Goal: Navigation & Orientation: Find specific page/section

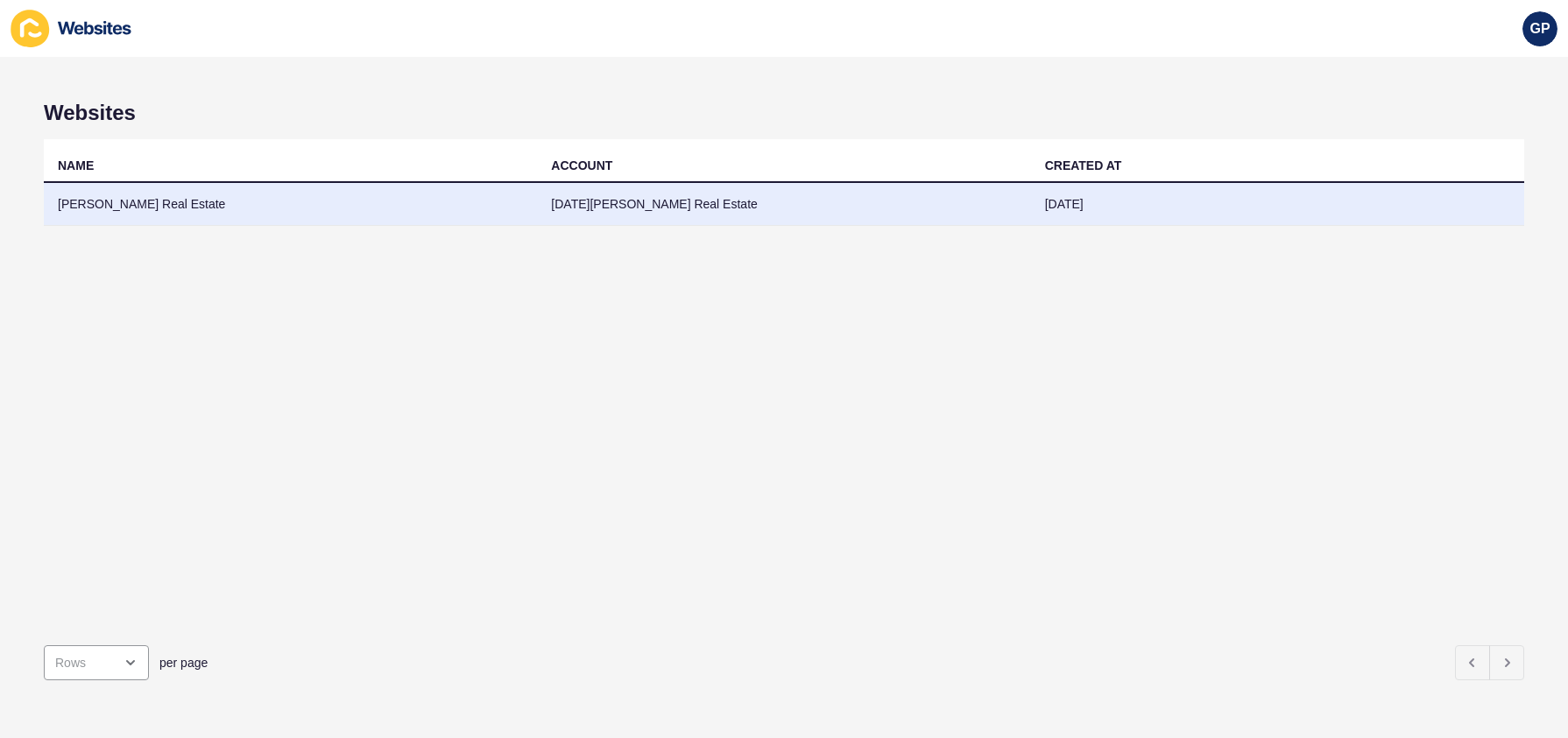
click at [109, 203] on td "[PERSON_NAME] Real Estate" at bounding box center [290, 205] width 493 height 43
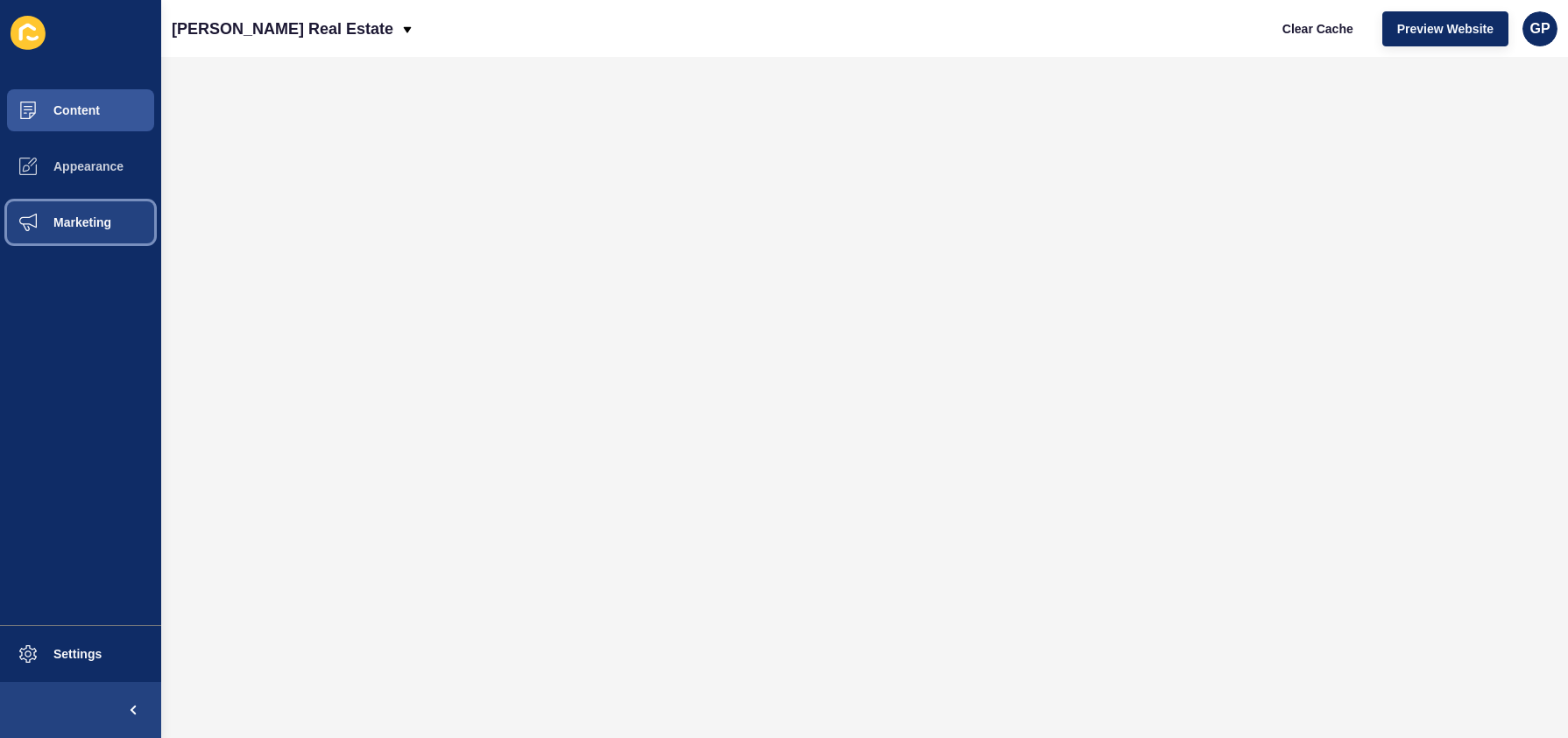
click at [99, 231] on button "Marketing" at bounding box center [80, 223] width 161 height 56
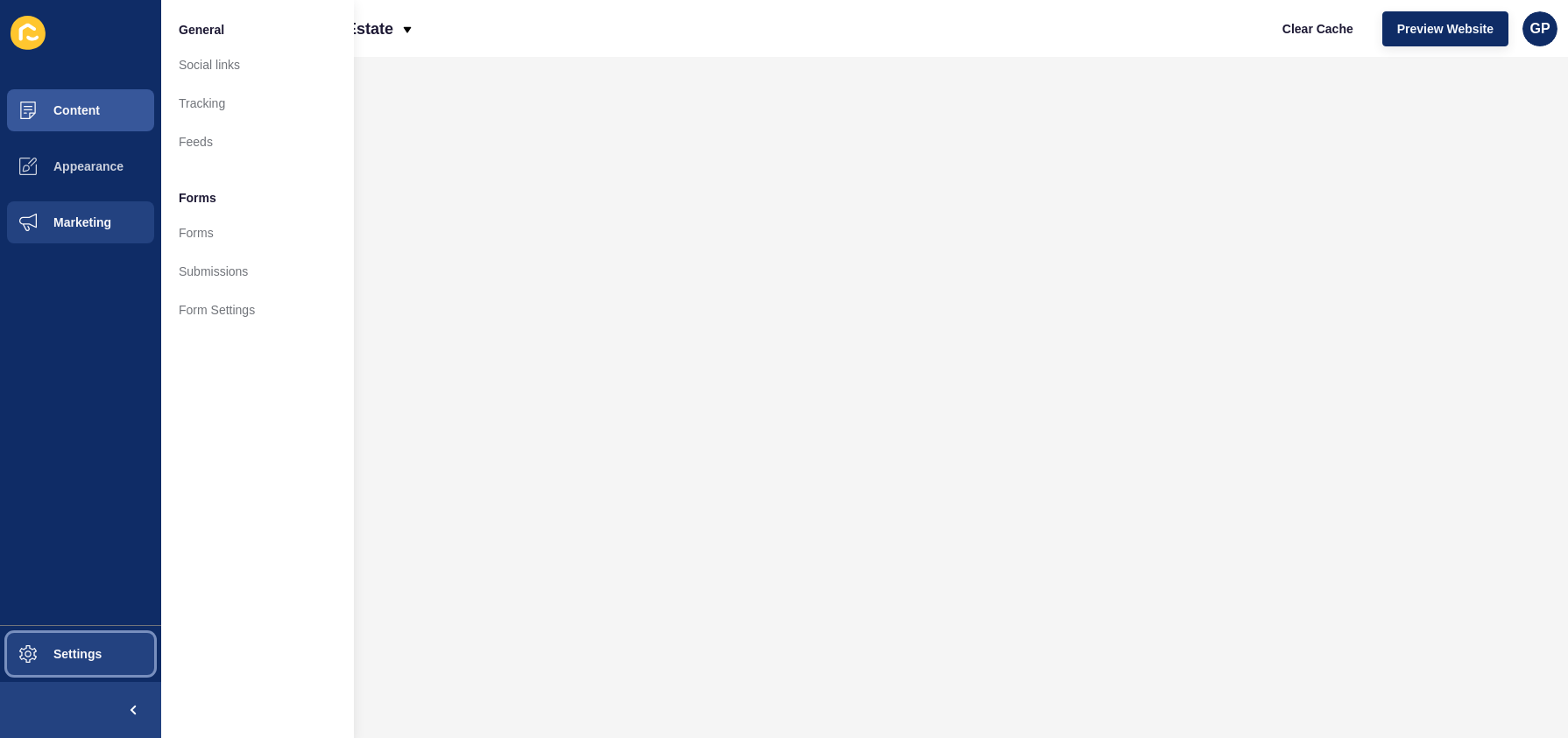
click at [64, 659] on span "Settings" at bounding box center [50, 654] width 105 height 14
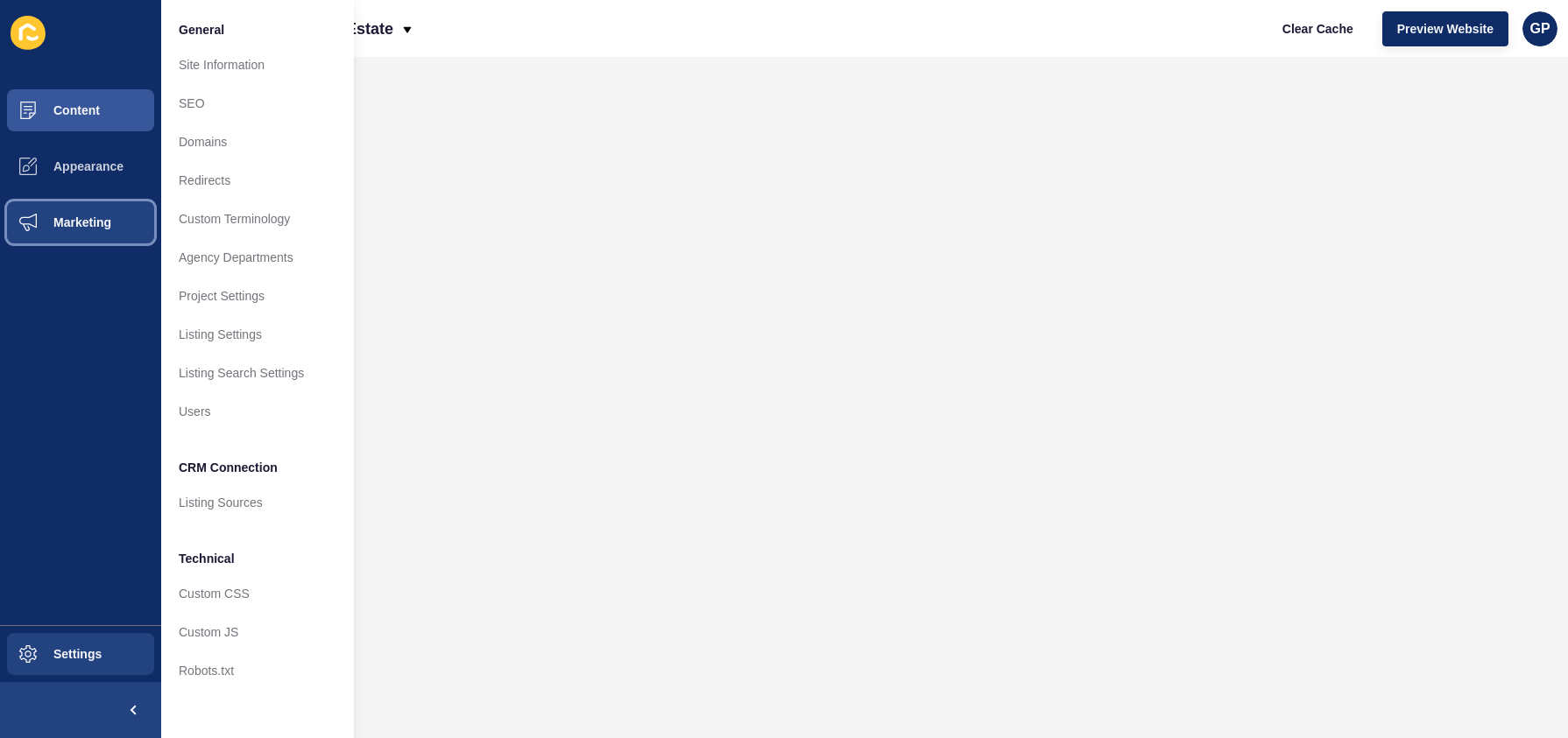
click at [109, 220] on span "Marketing" at bounding box center [54, 223] width 114 height 14
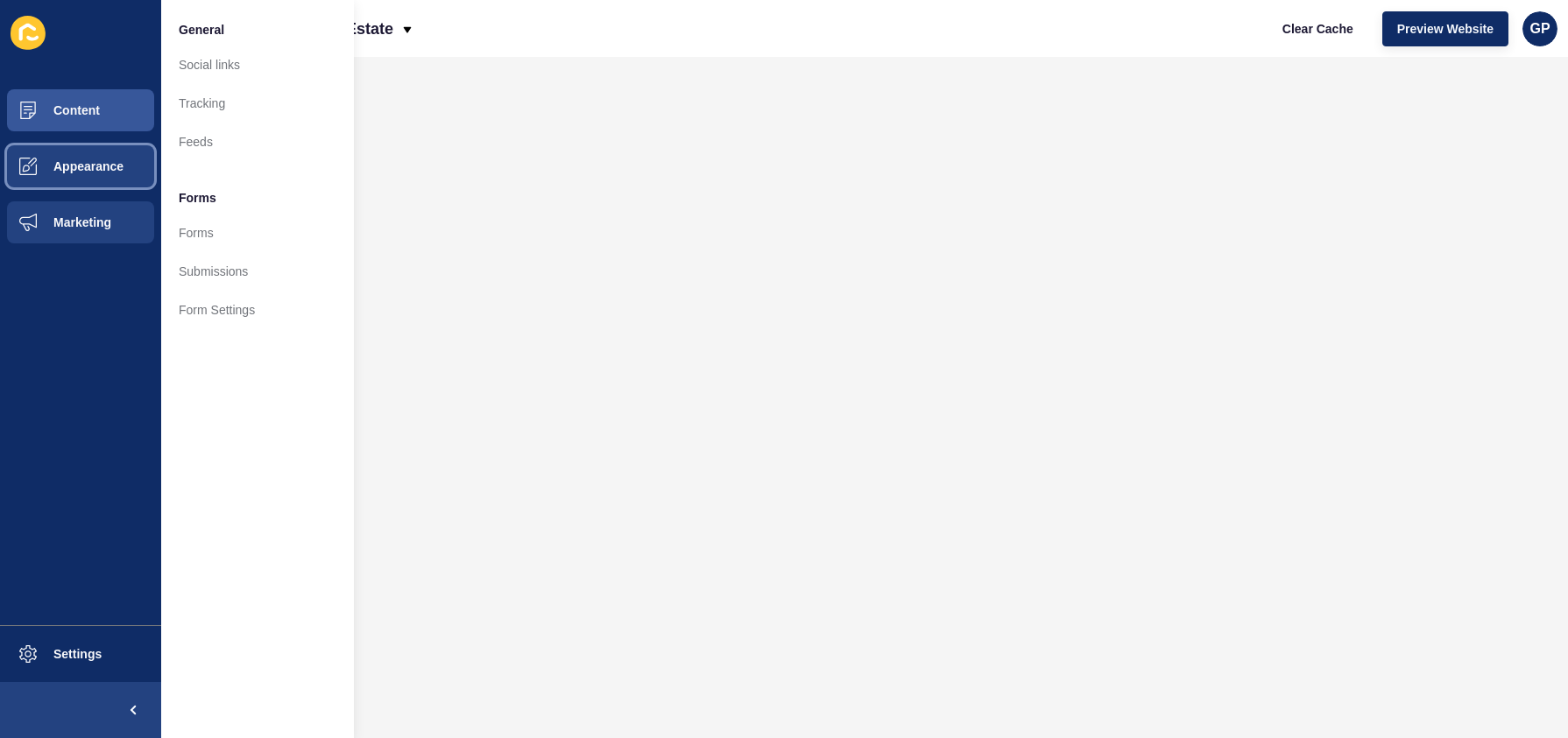
click at [114, 180] on button "Appearance" at bounding box center [80, 167] width 161 height 56
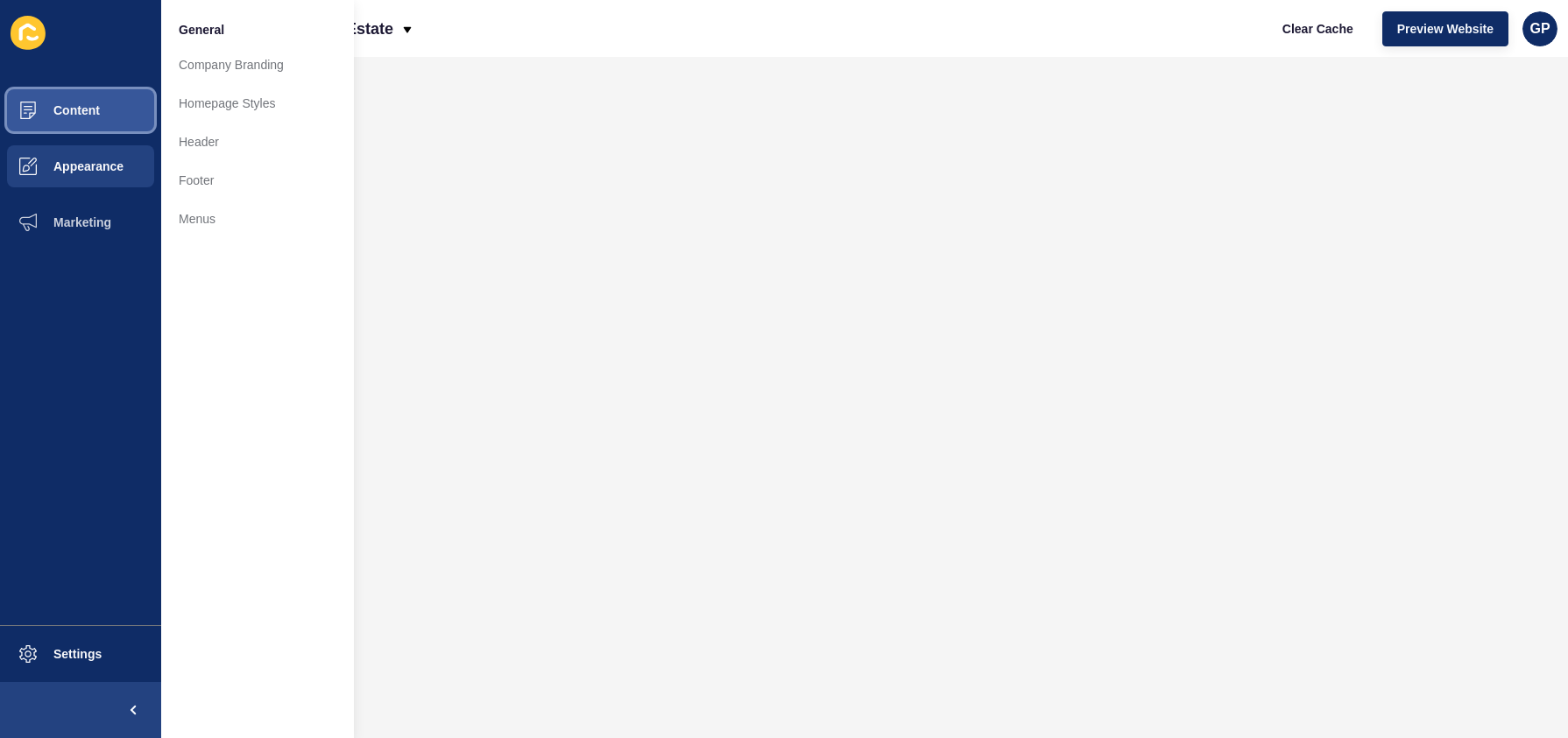
click at [113, 111] on button "Content" at bounding box center [80, 110] width 161 height 56
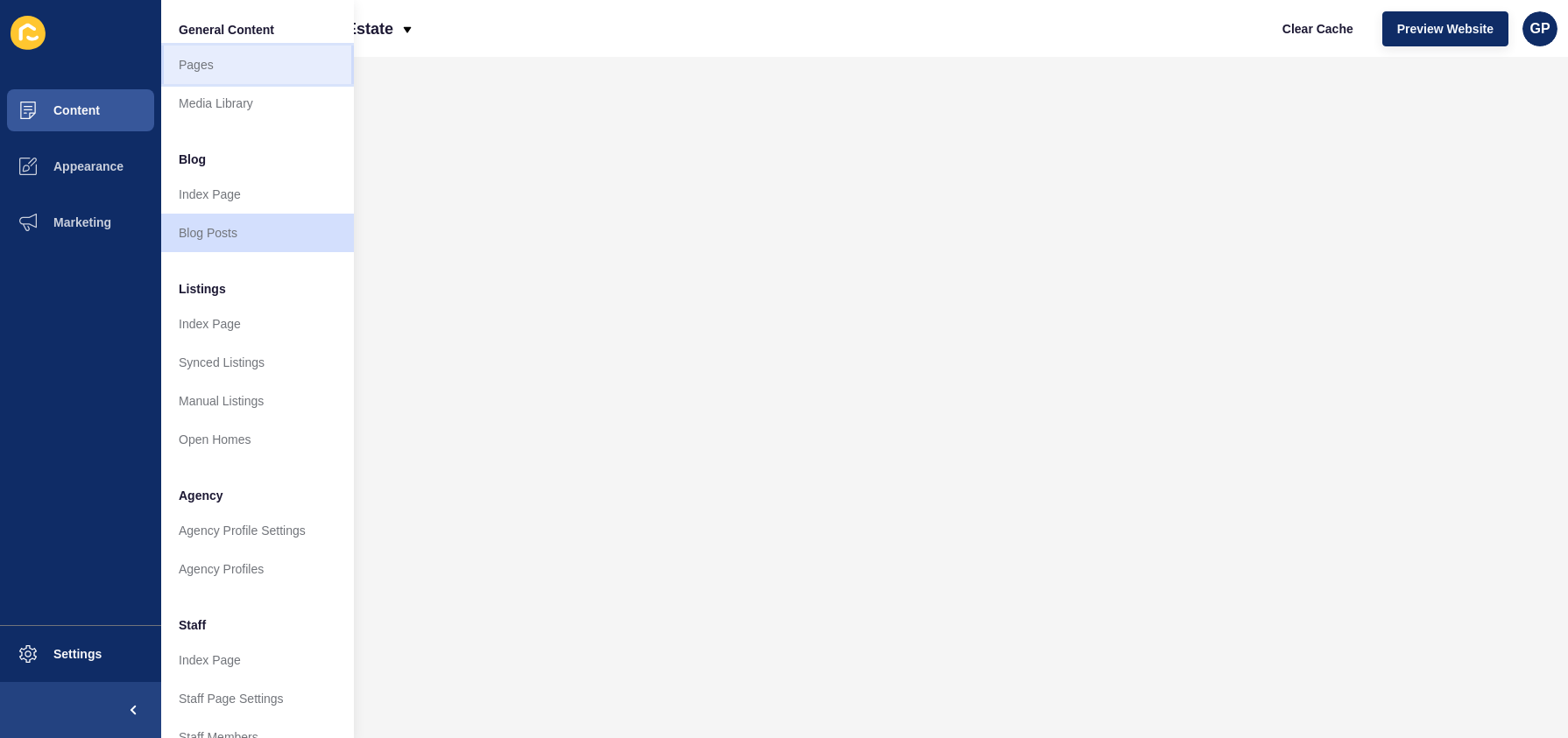
click at [245, 64] on link "Pages" at bounding box center [258, 65] width 193 height 39
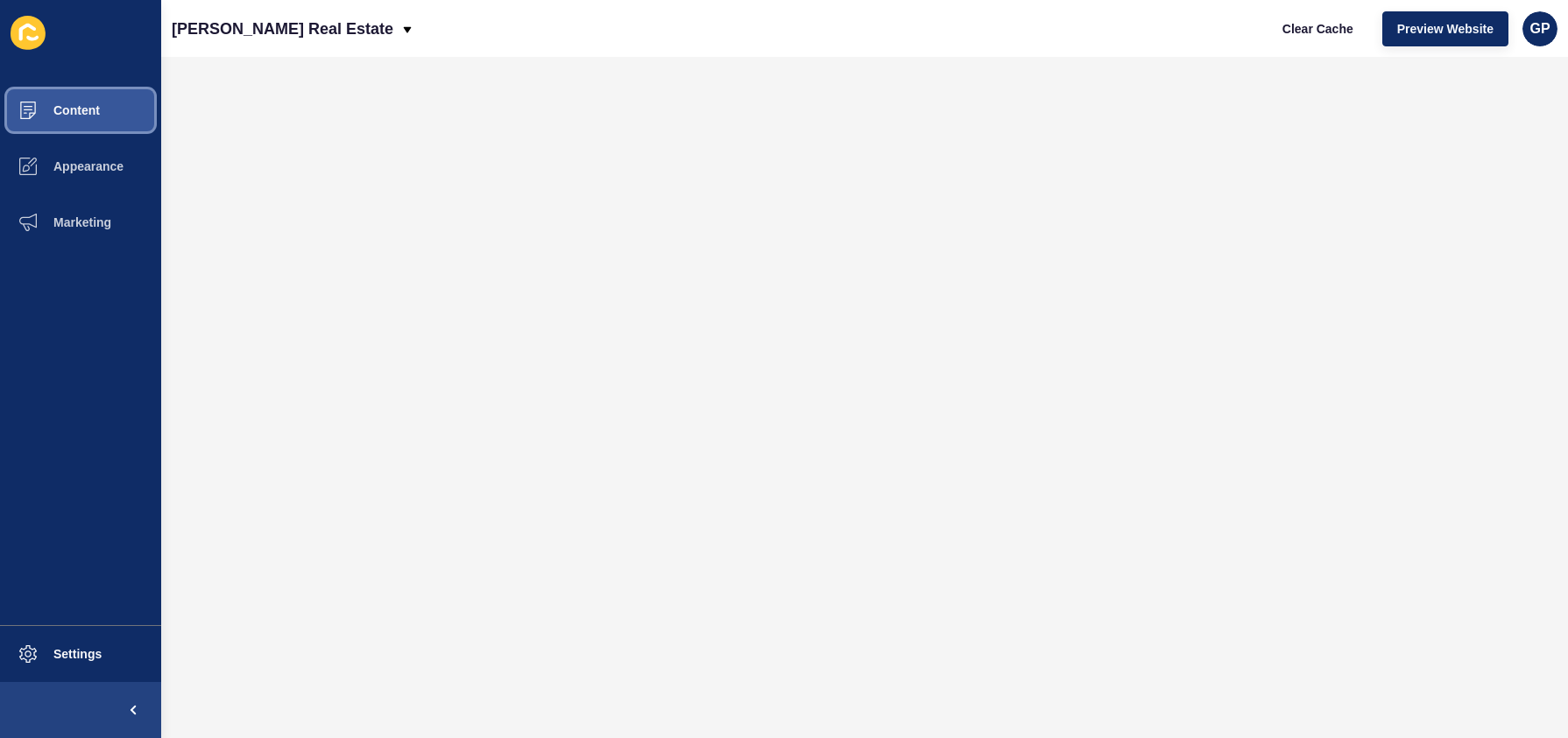
click at [73, 112] on span "Content" at bounding box center [49, 111] width 103 height 14
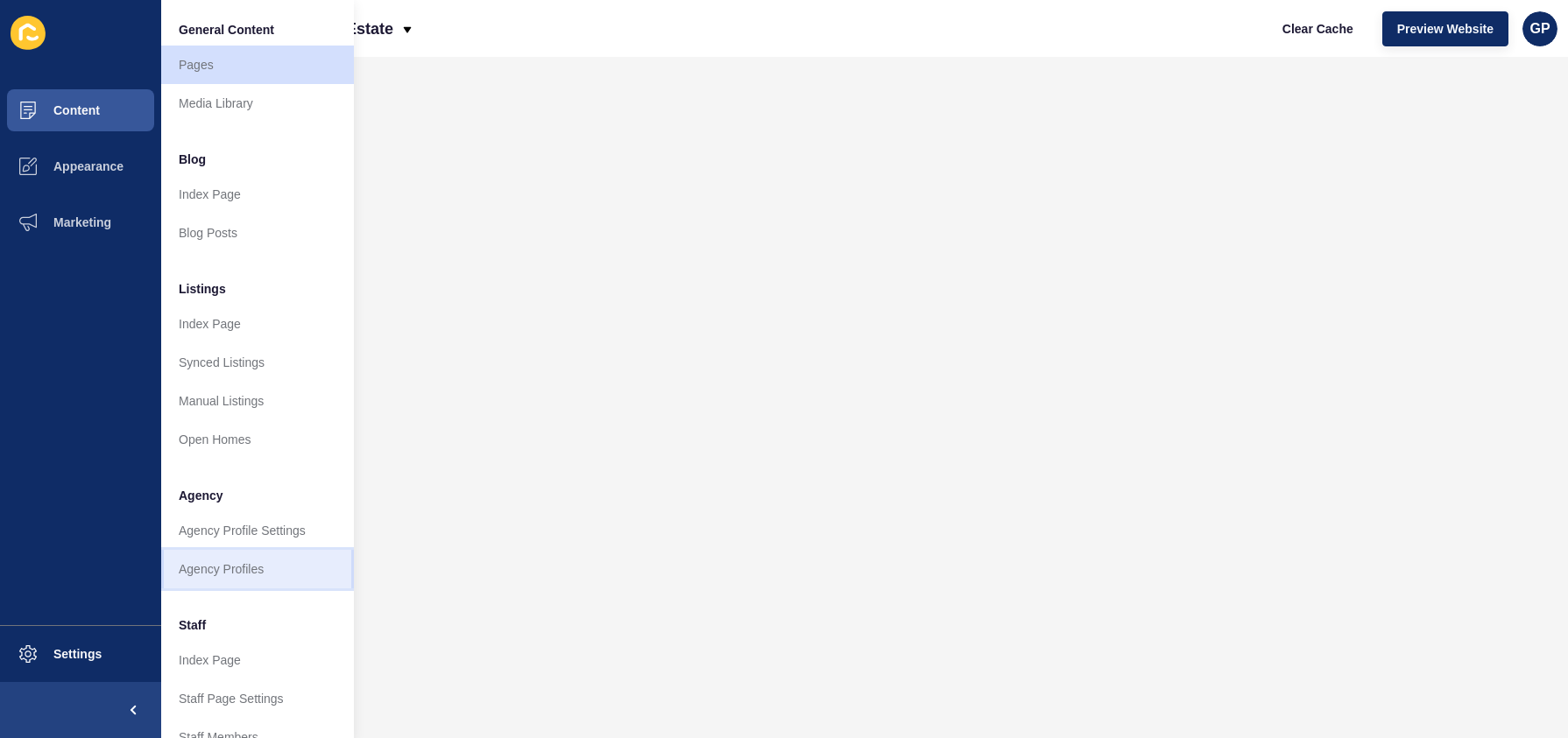
click at [268, 581] on link "Agency Profiles" at bounding box center [258, 569] width 193 height 39
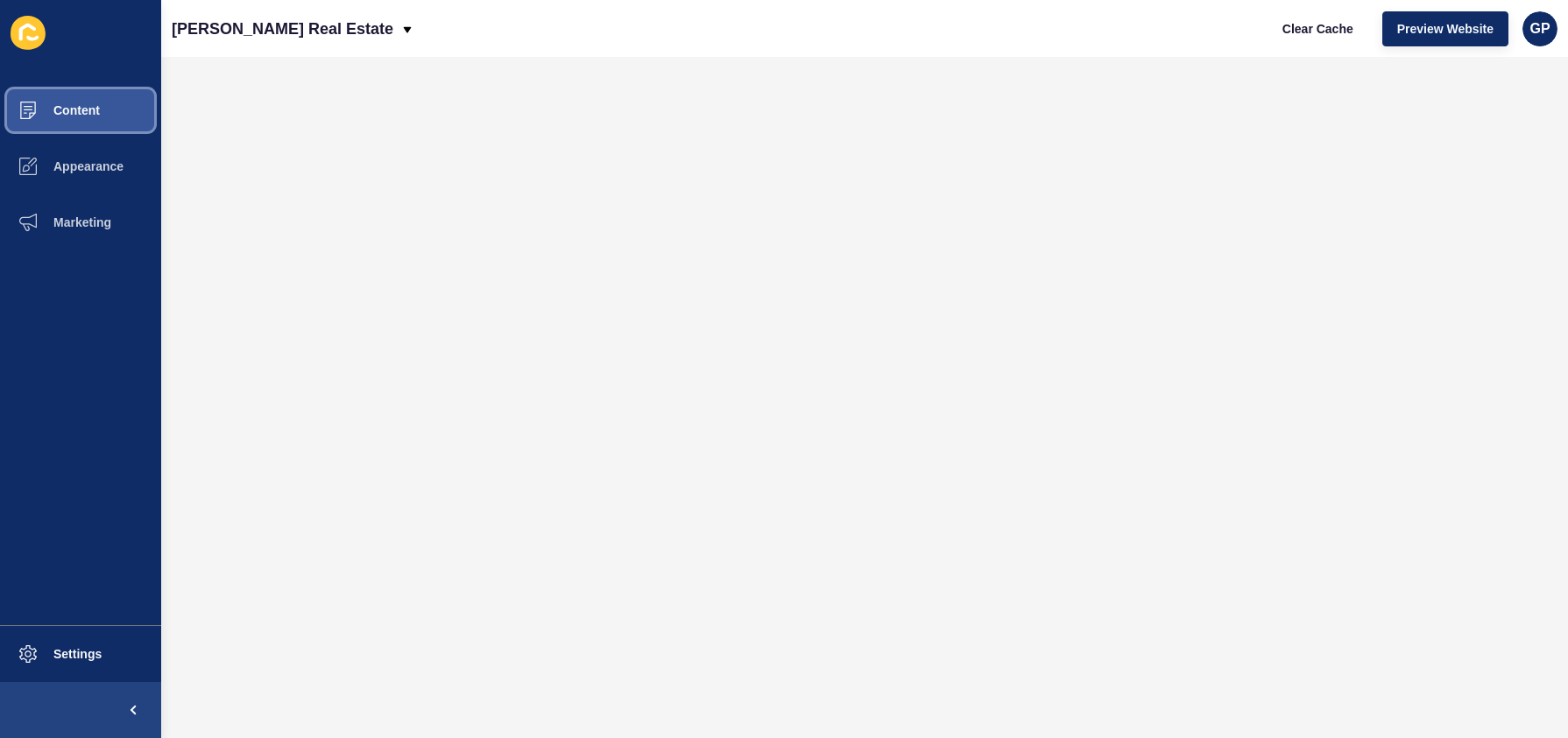
click at [85, 110] on span "Content" at bounding box center [49, 111] width 103 height 14
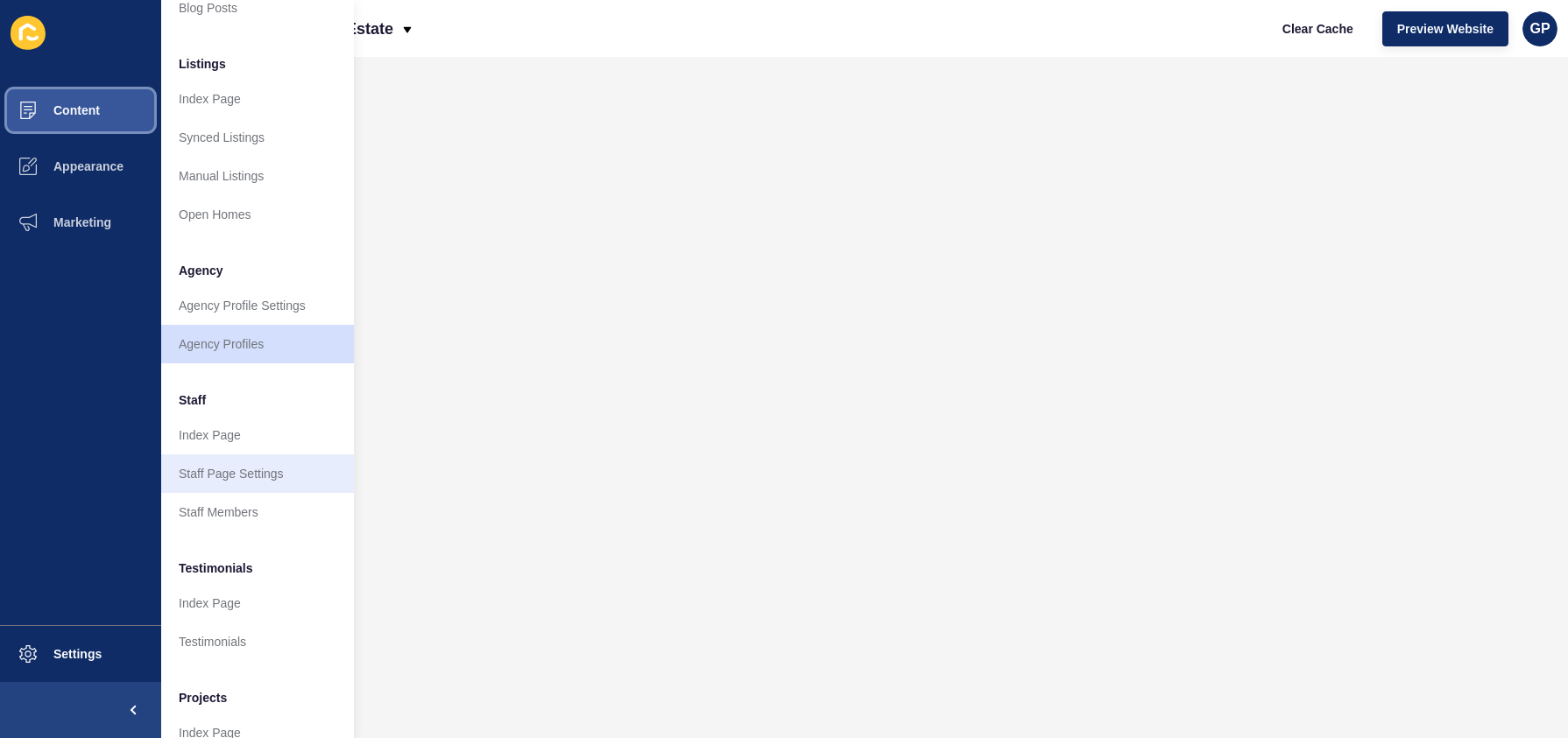
scroll to position [254, 0]
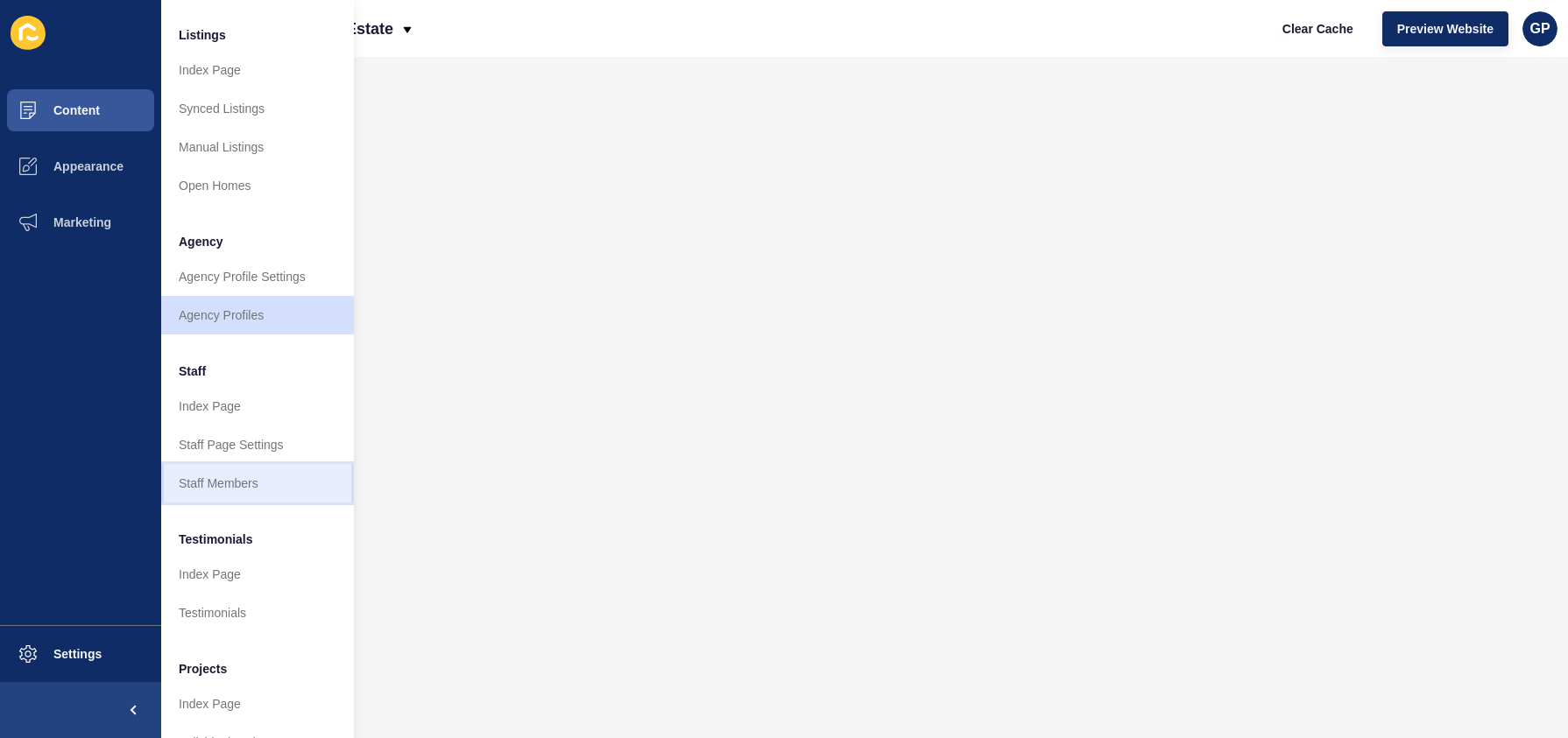
click at [264, 481] on link "Staff Members" at bounding box center [258, 483] width 193 height 39
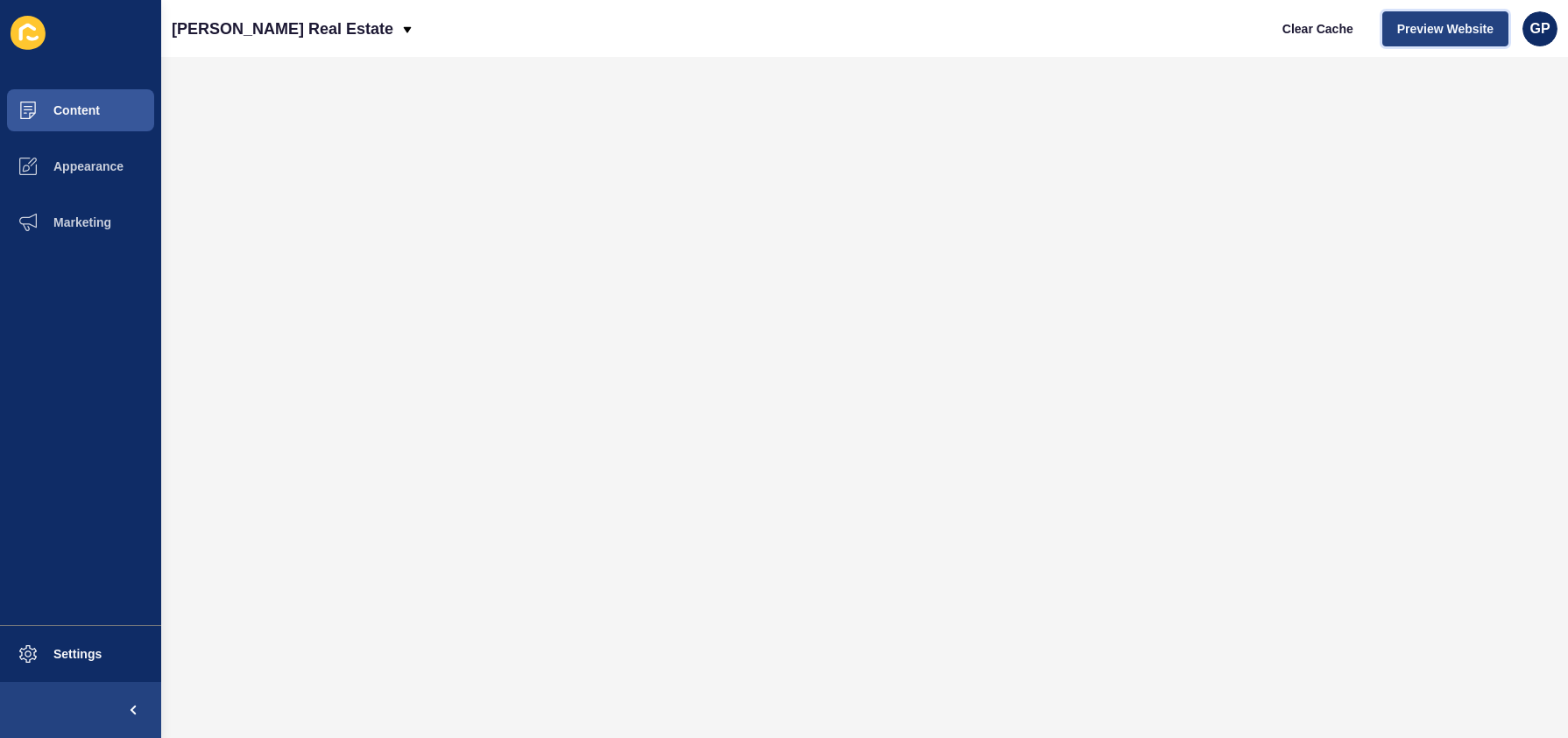
click at [1436, 33] on span "Preview Website" at bounding box center [1445, 28] width 96 height 17
click at [102, 107] on button "Content" at bounding box center [80, 110] width 161 height 56
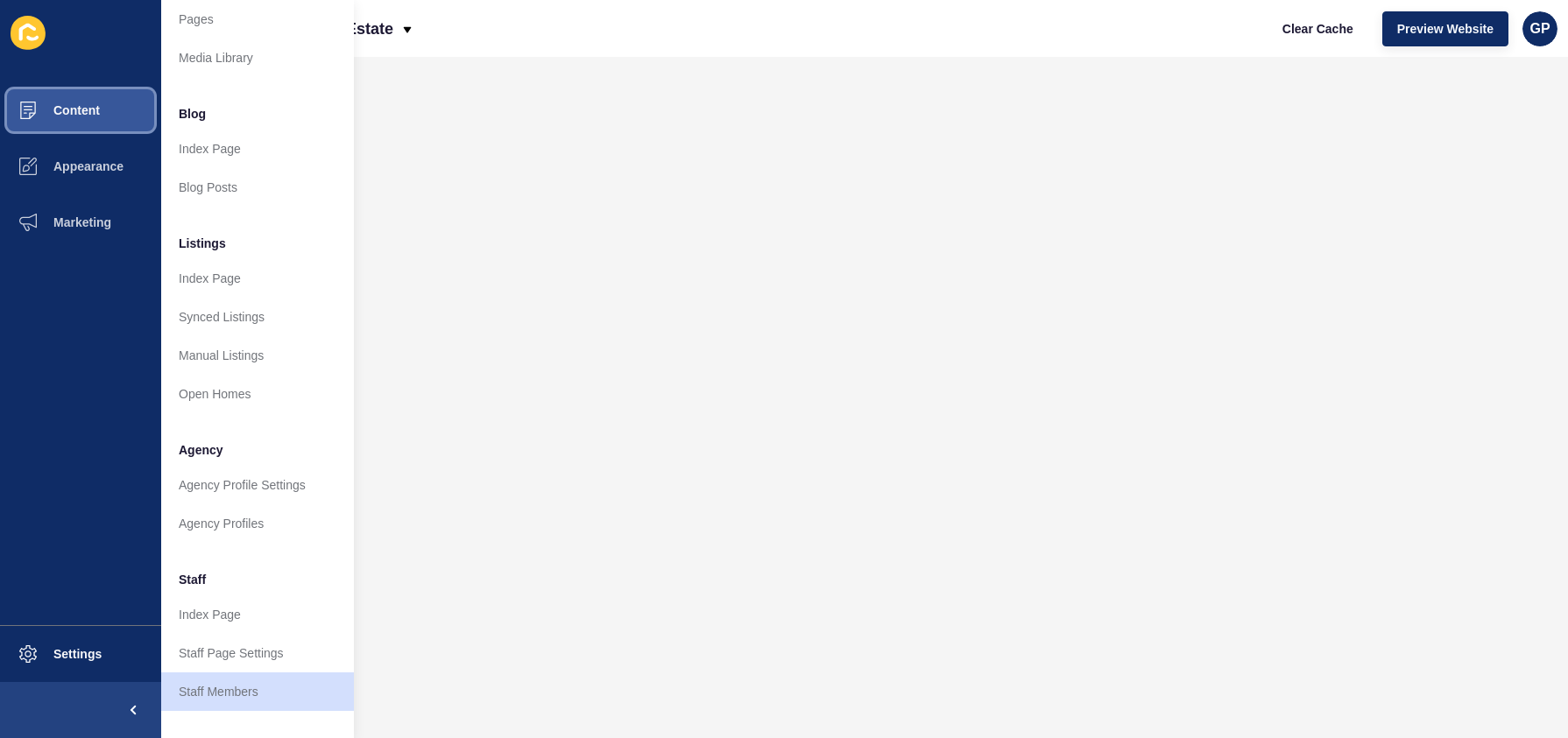
scroll to position [110, 0]
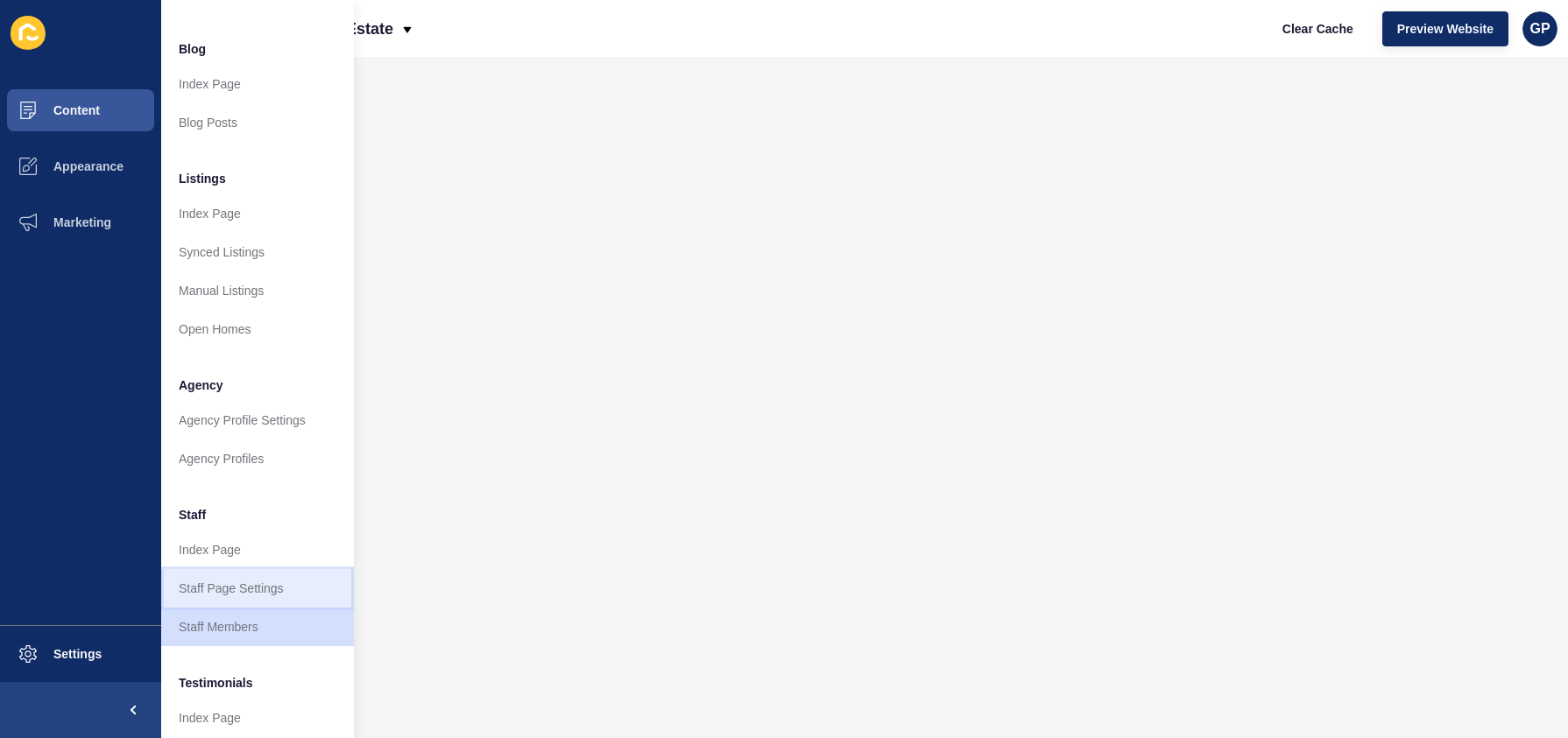
click at [264, 589] on link "Staff Page Settings" at bounding box center [258, 588] width 193 height 39
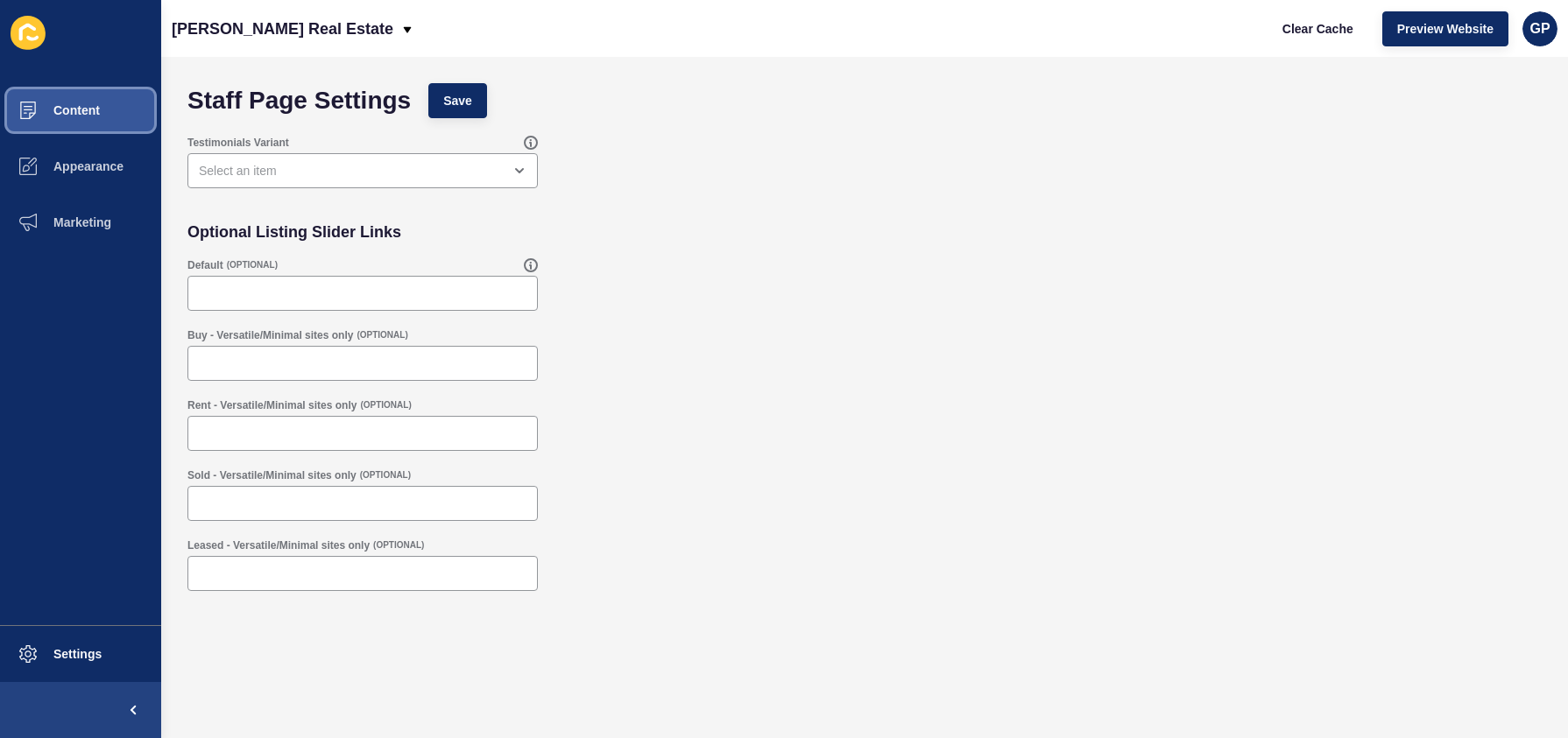
click at [71, 121] on button "Content" at bounding box center [80, 110] width 161 height 56
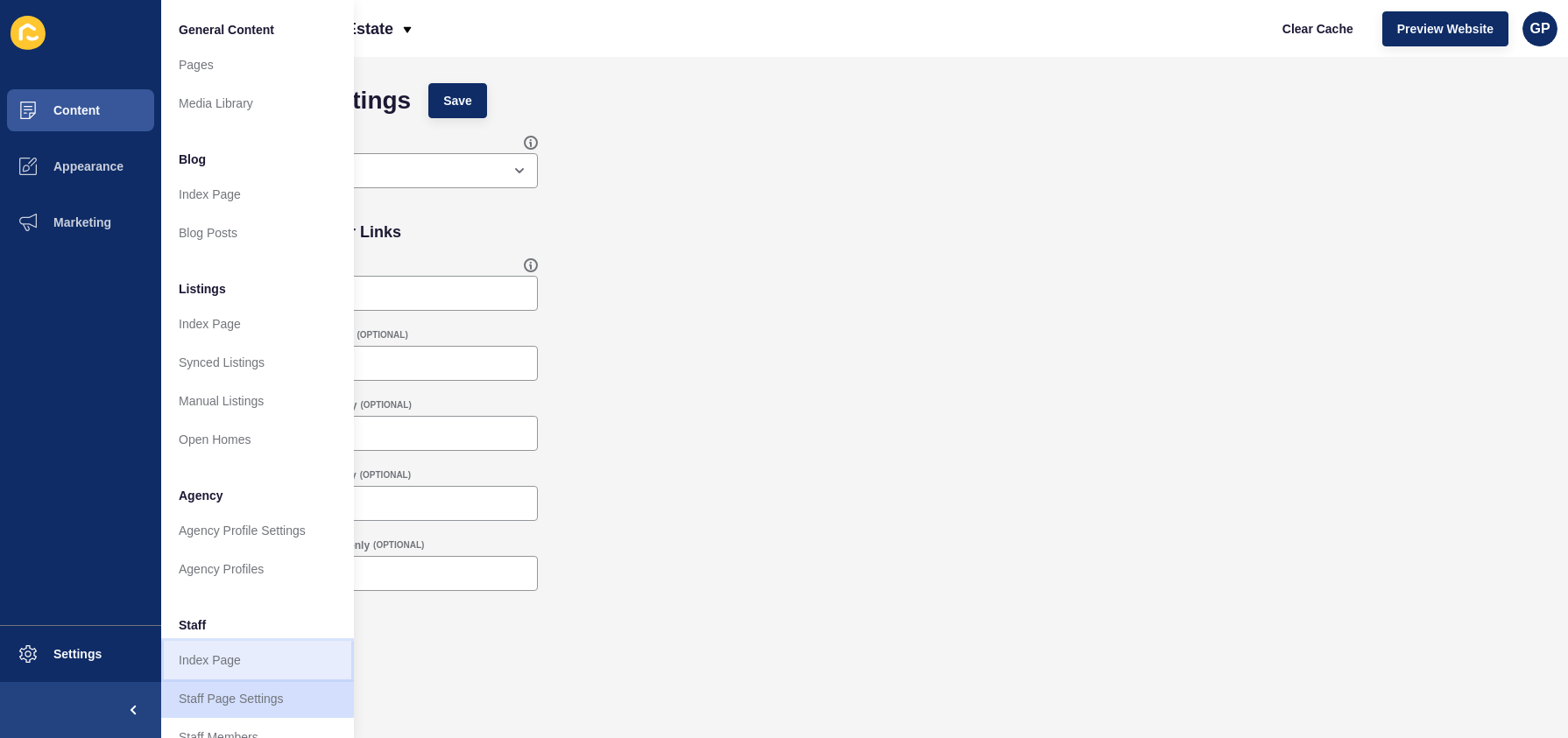
click at [264, 663] on link "Index Page" at bounding box center [258, 660] width 193 height 39
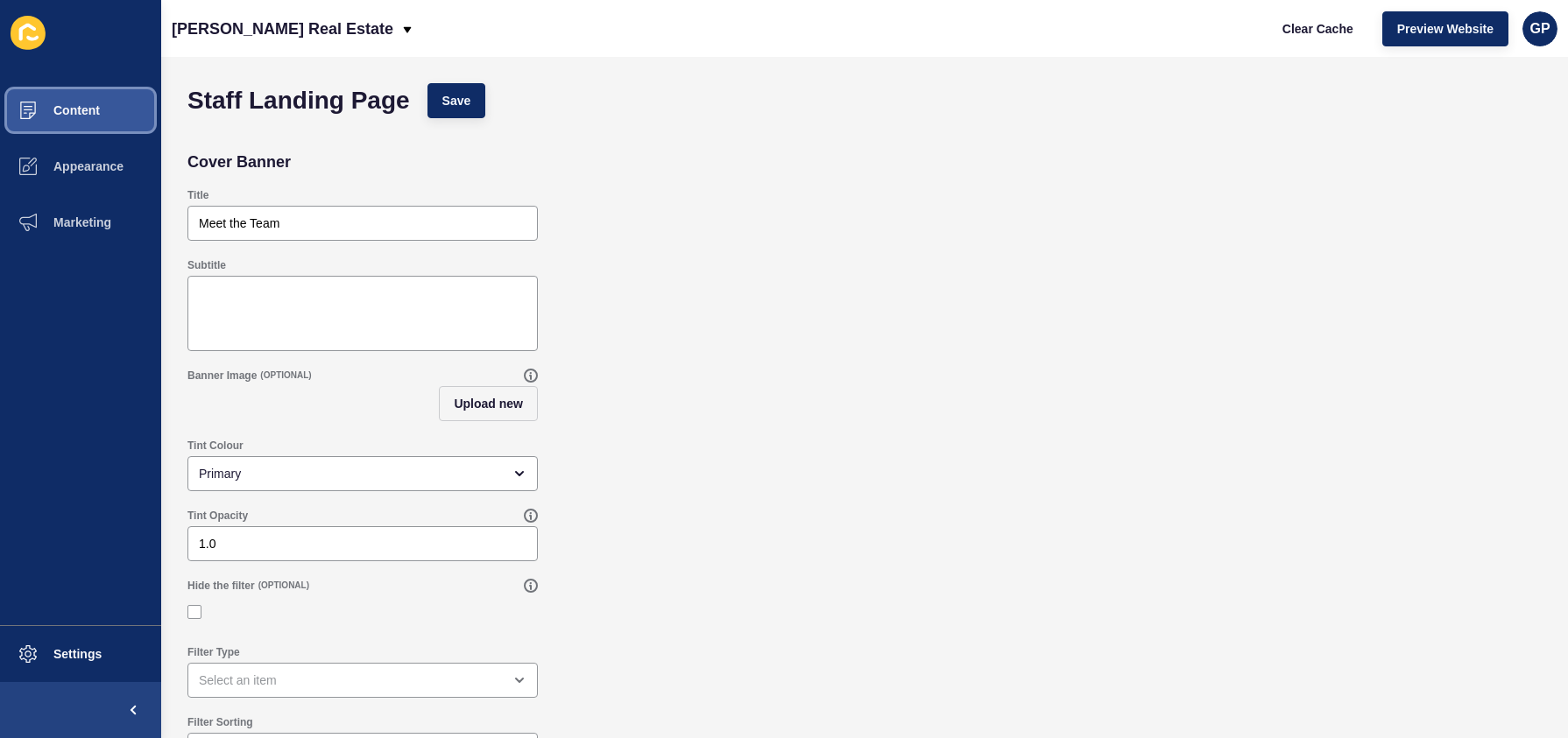
click at [87, 115] on span "Content" at bounding box center [49, 111] width 103 height 14
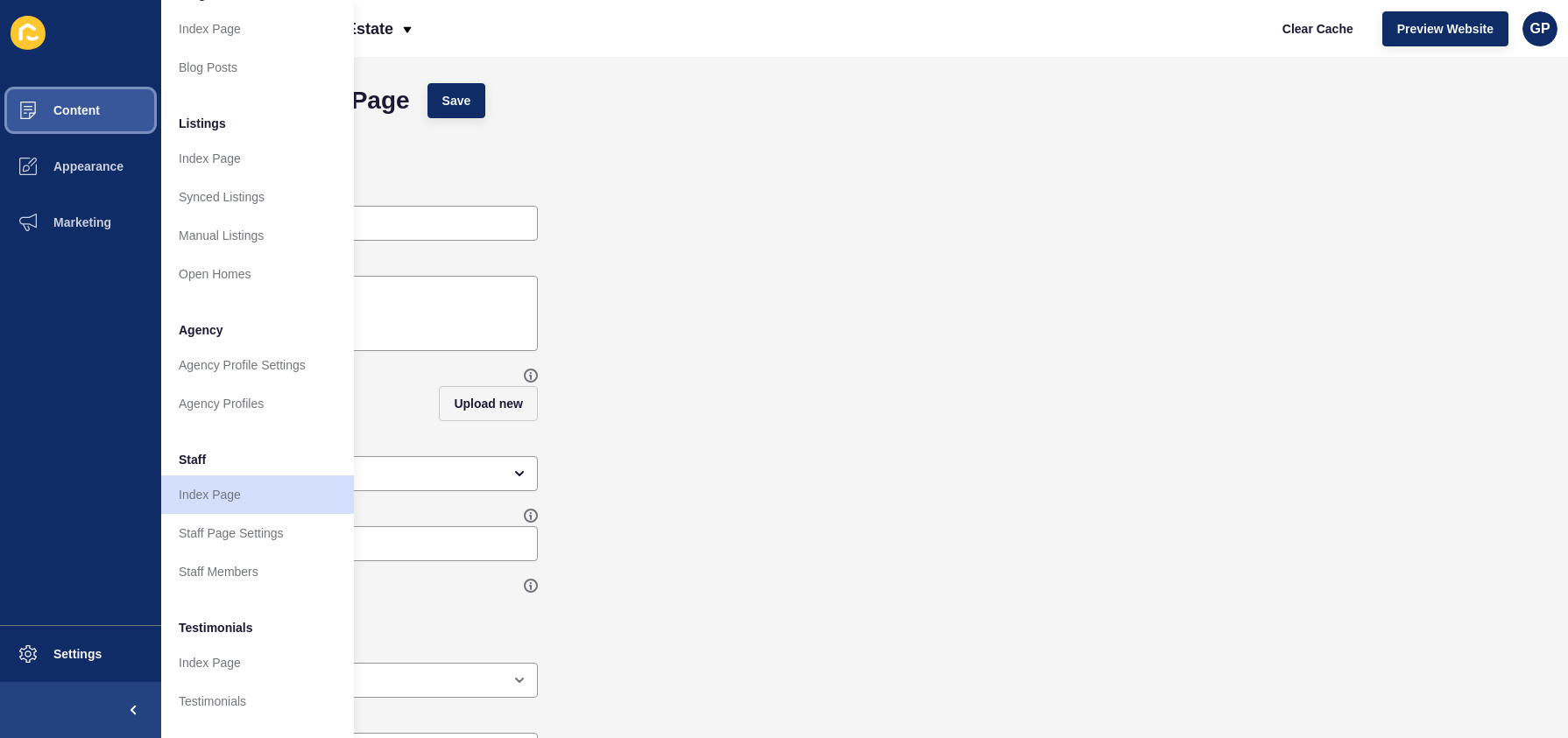
scroll to position [204, 0]
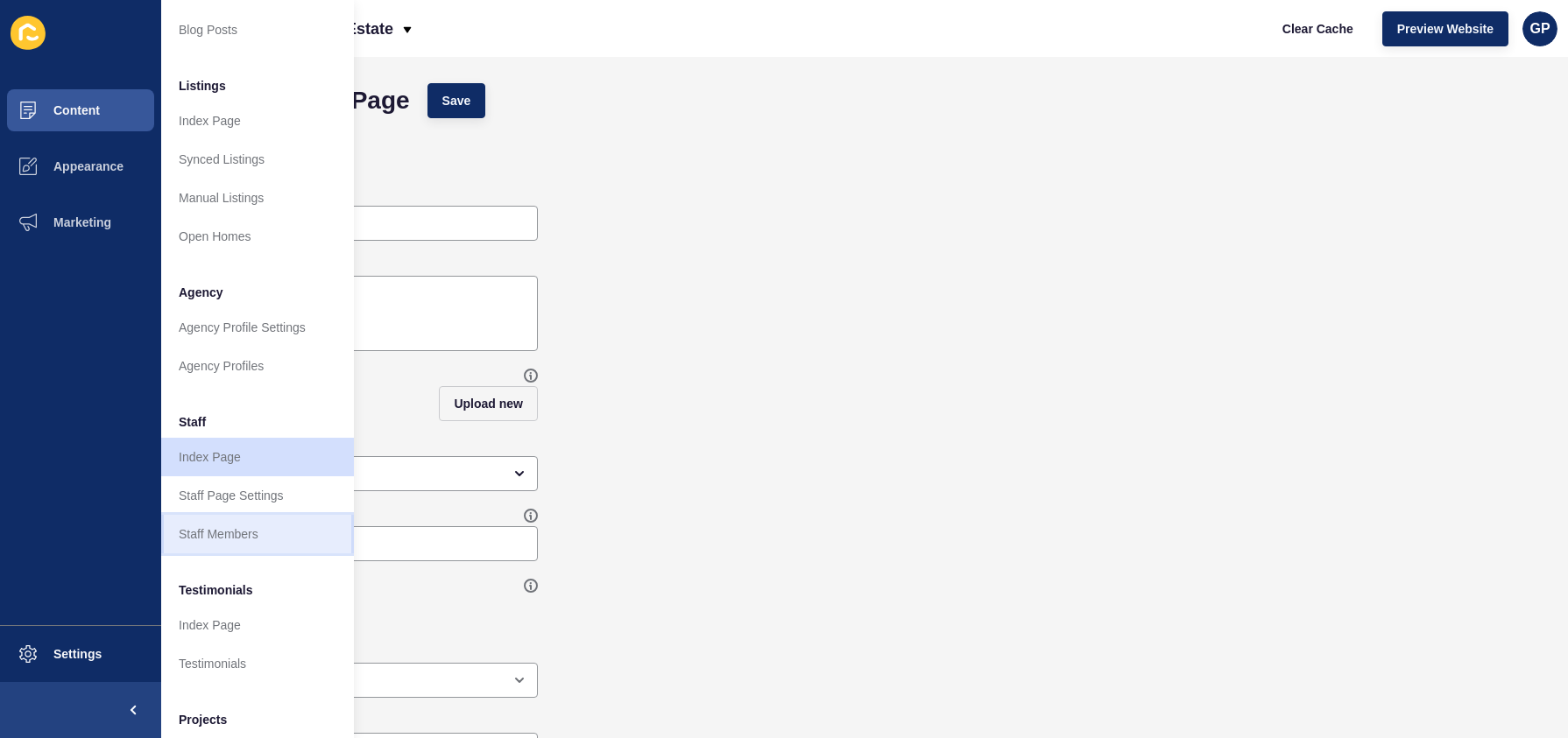
click at [280, 534] on link "Staff Members" at bounding box center [258, 534] width 193 height 39
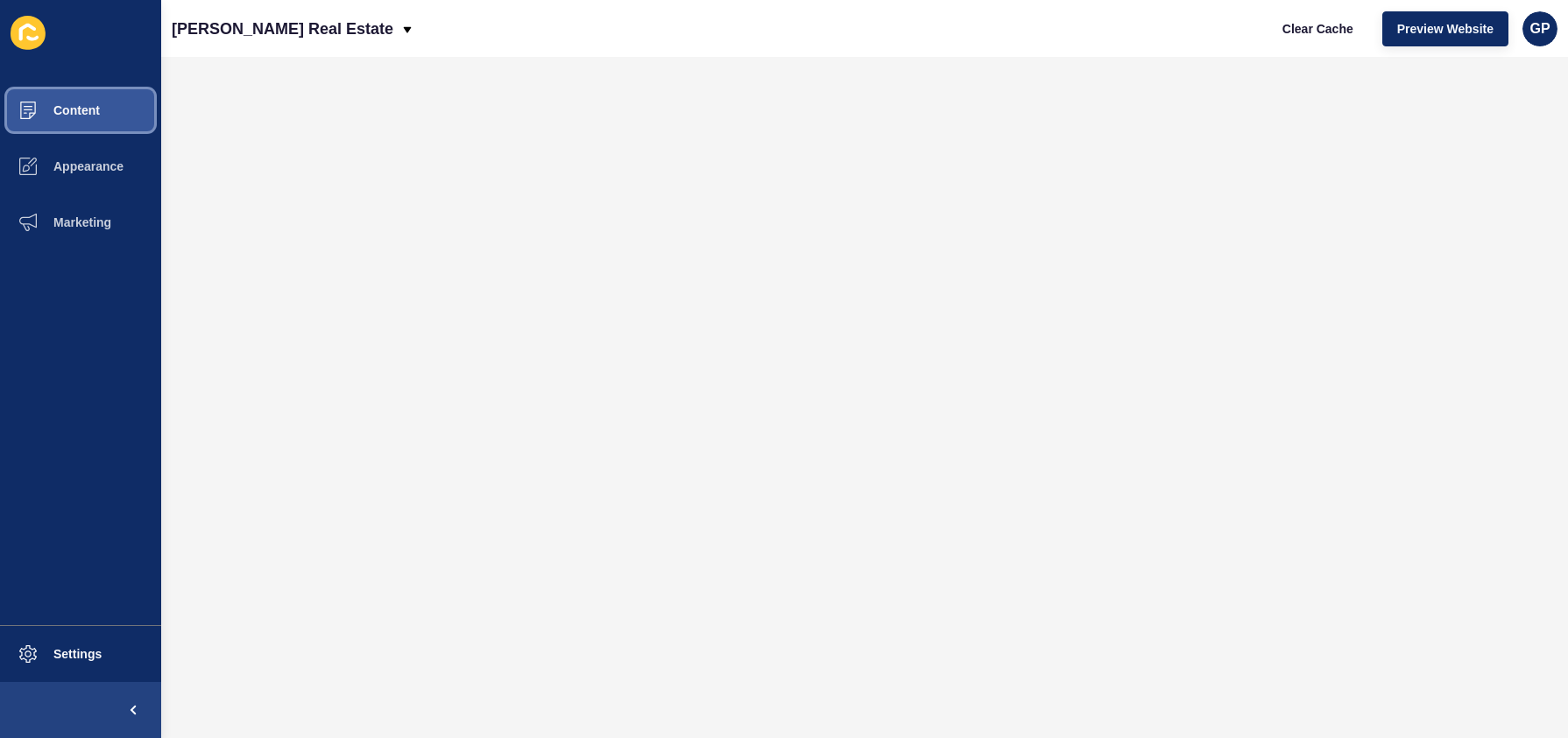
click at [59, 117] on button "Content" at bounding box center [80, 110] width 161 height 56
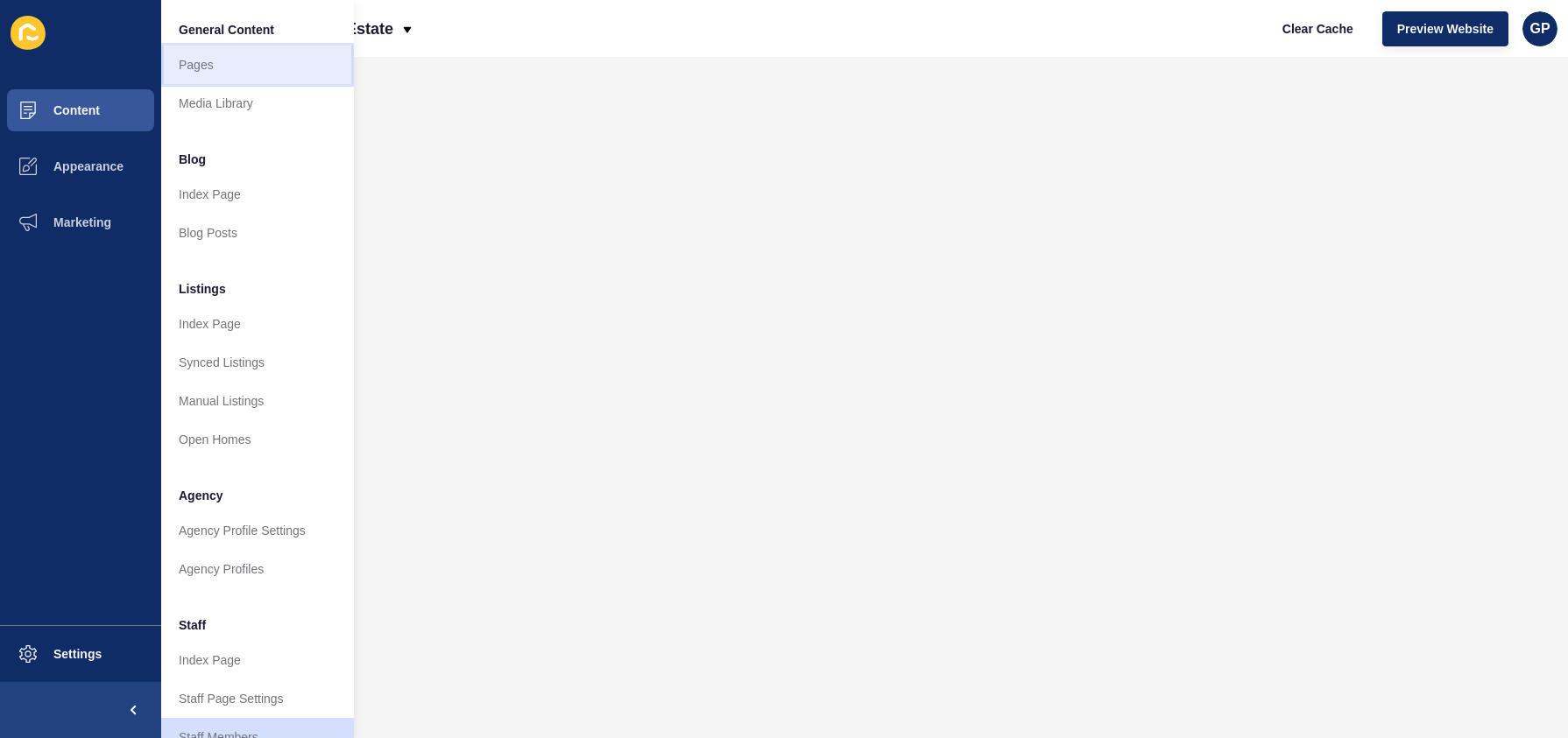
click at [223, 71] on link "Pages" at bounding box center [258, 65] width 193 height 39
